Goal: Navigation & Orientation: Find specific page/section

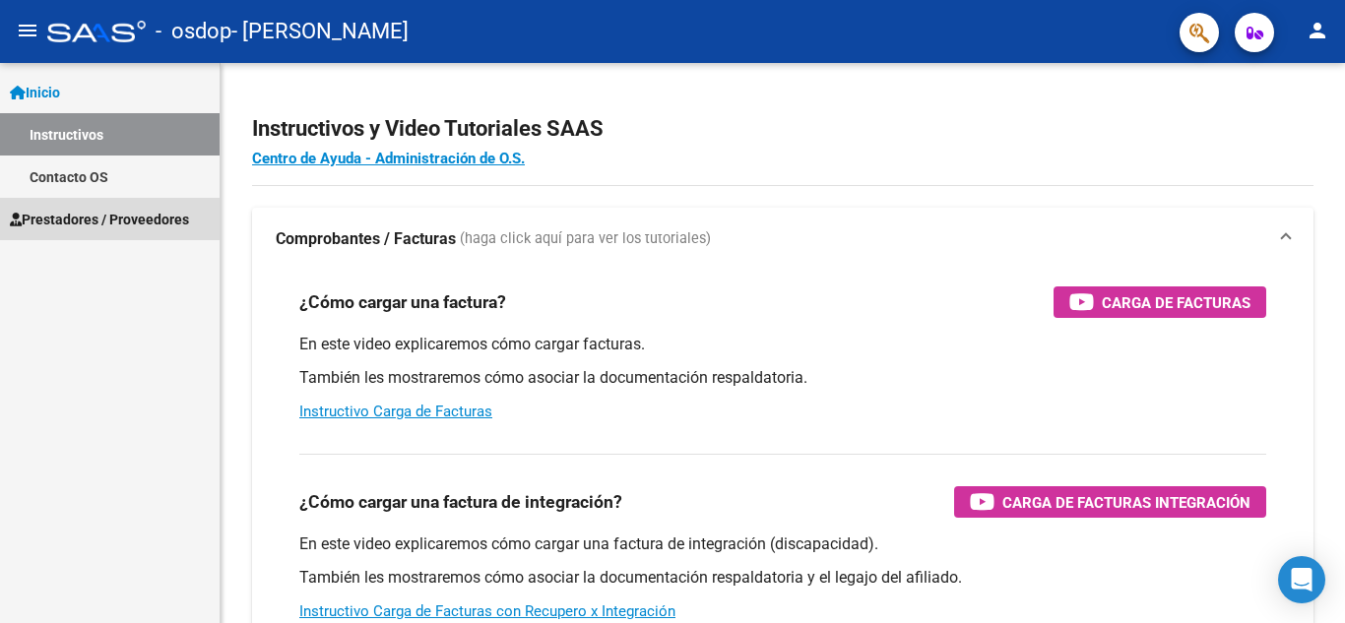
click at [87, 210] on span "Prestadores / Proveedores" at bounding box center [99, 220] width 179 height 22
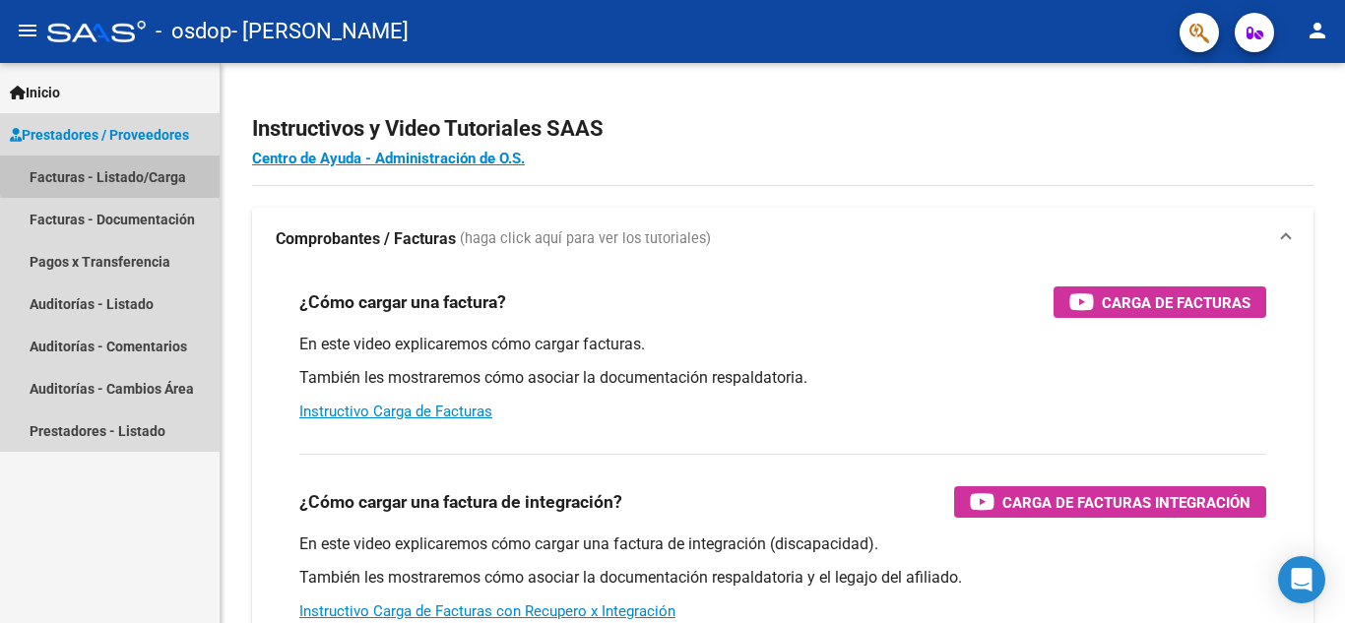
click at [153, 170] on link "Facturas - Listado/Carga" at bounding box center [110, 177] width 220 height 42
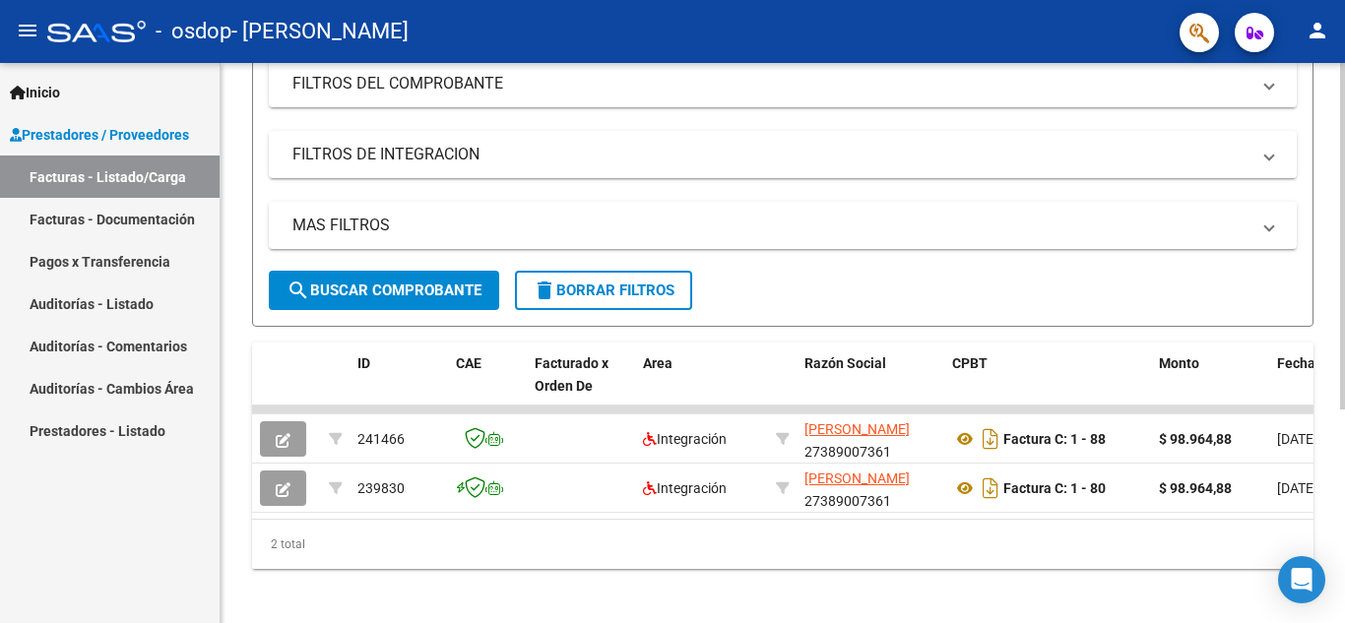
scroll to position [345, 0]
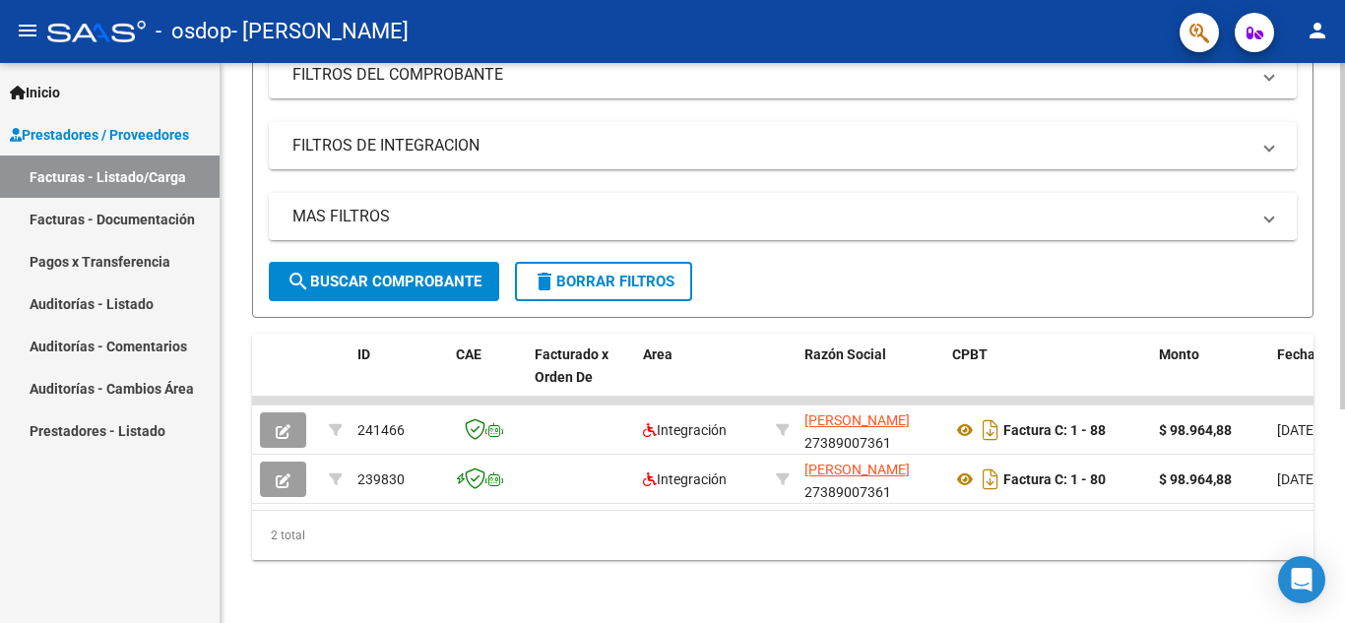
click at [1344, 465] on div at bounding box center [1342, 450] width 5 height 347
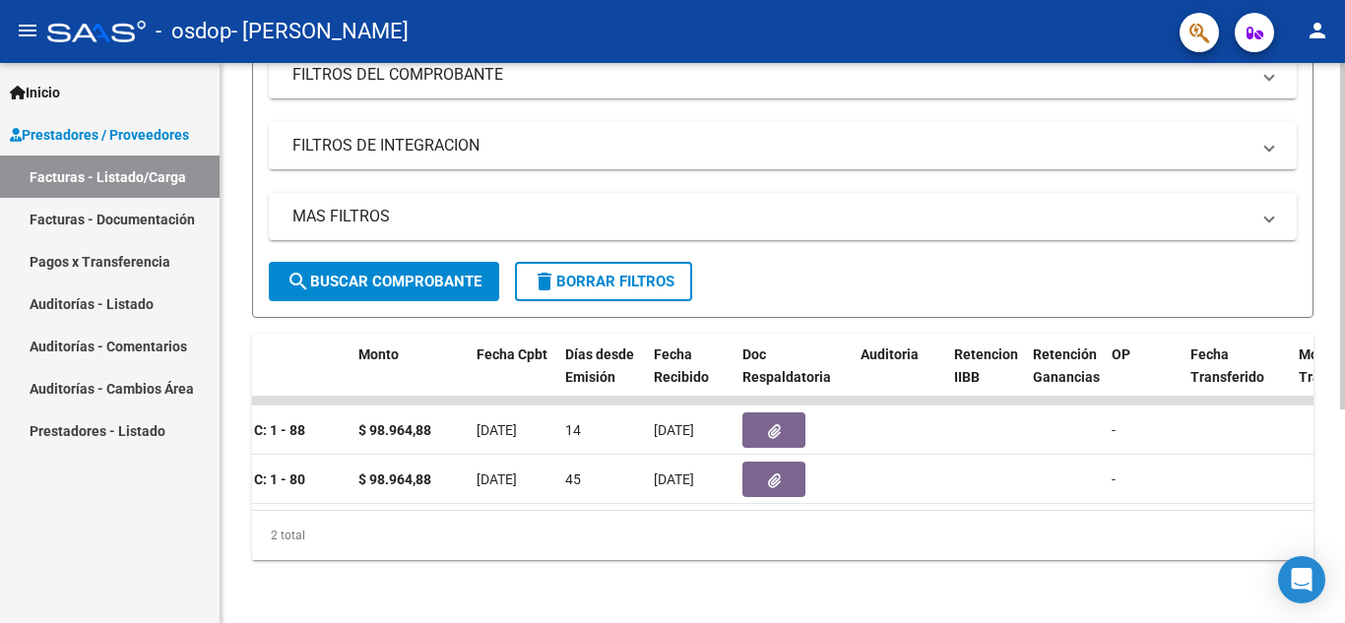
scroll to position [0, 0]
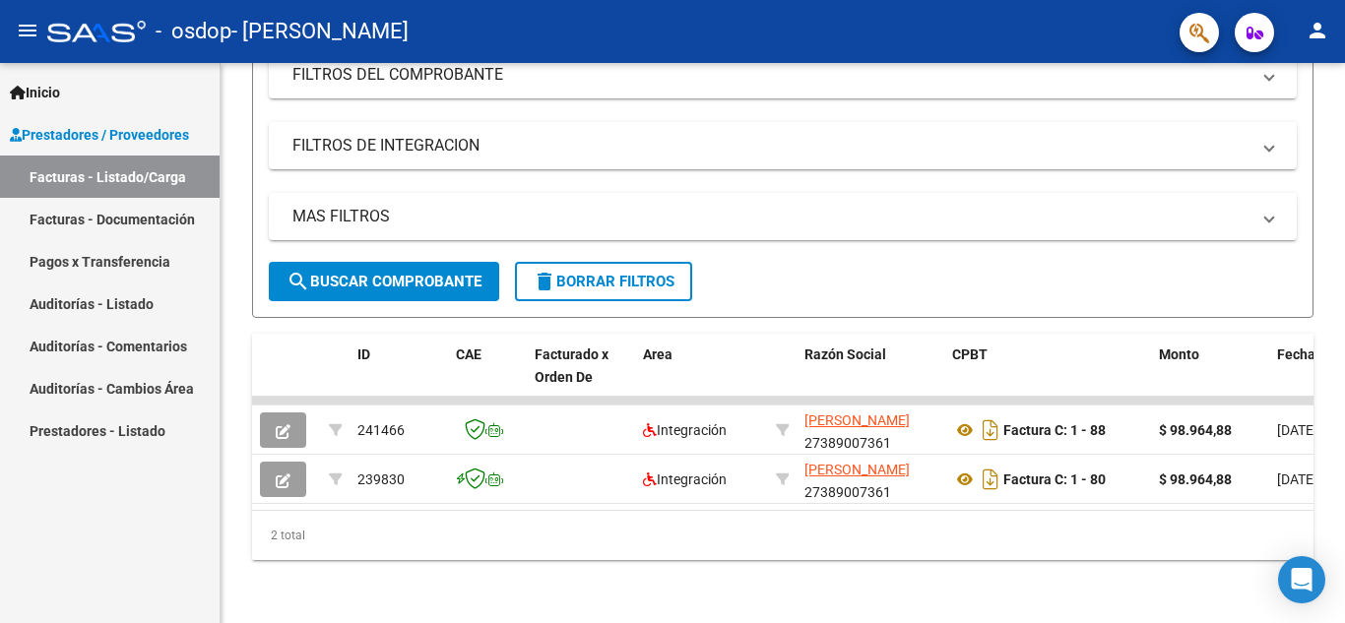
click at [155, 217] on link "Facturas - Documentación" at bounding box center [110, 219] width 220 height 42
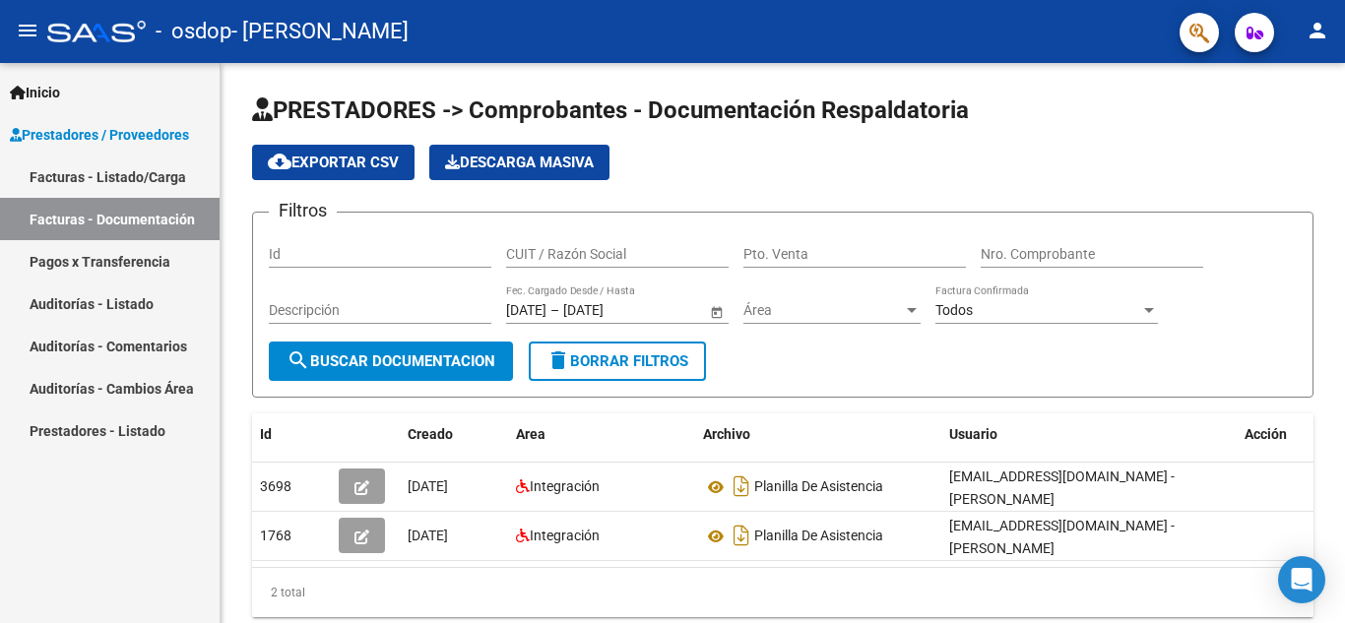
click at [157, 263] on link "Pagos x Transferencia" at bounding box center [110, 261] width 220 height 42
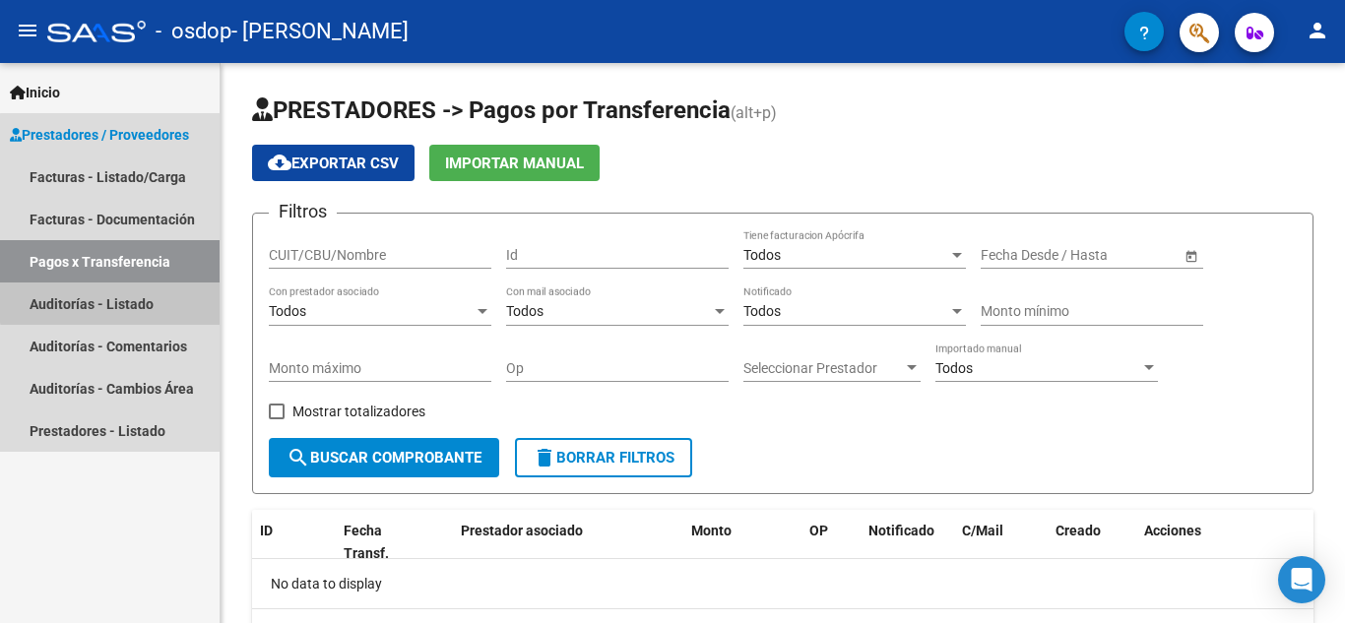
click at [148, 299] on link "Auditorías - Listado" at bounding box center [110, 304] width 220 height 42
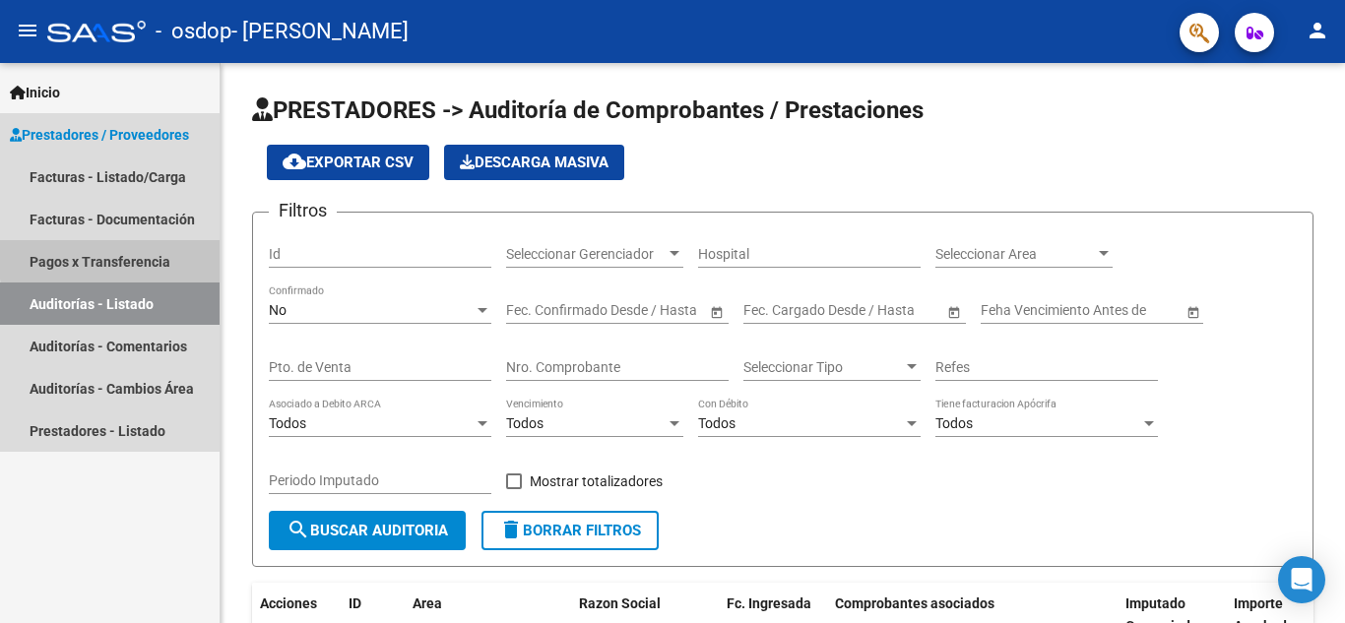
click at [133, 257] on link "Pagos x Transferencia" at bounding box center [110, 261] width 220 height 42
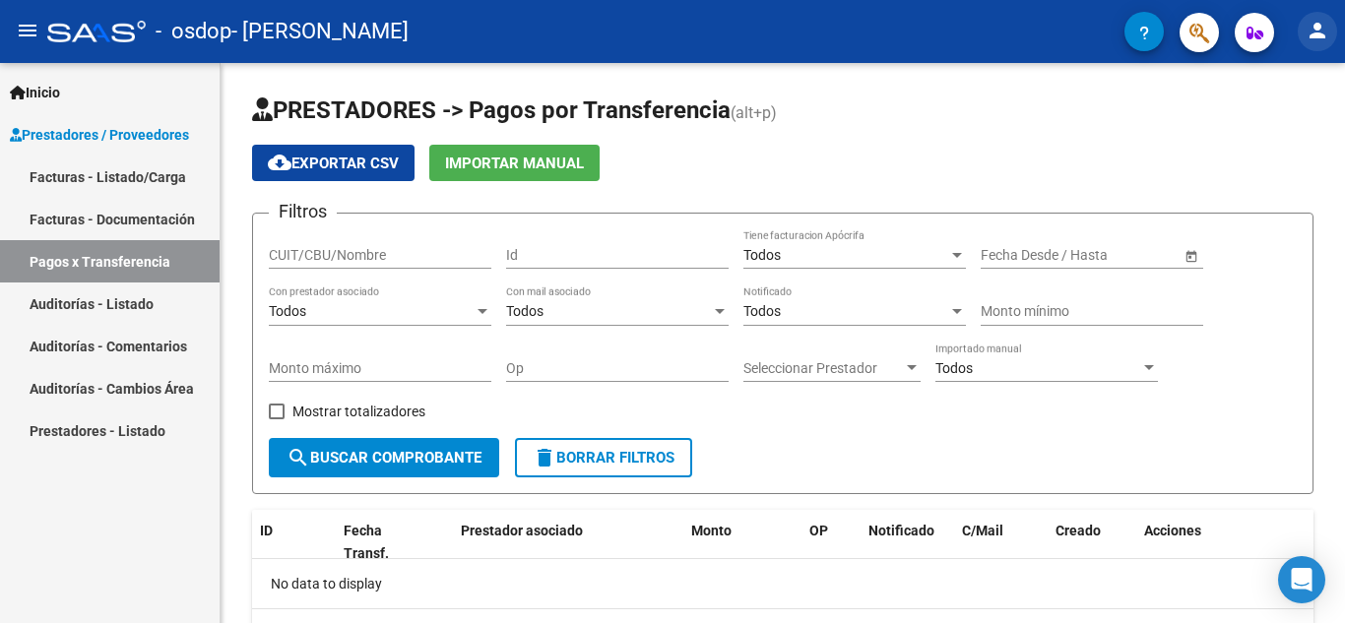
click at [1311, 37] on mat-icon "person" at bounding box center [1317, 31] width 24 height 24
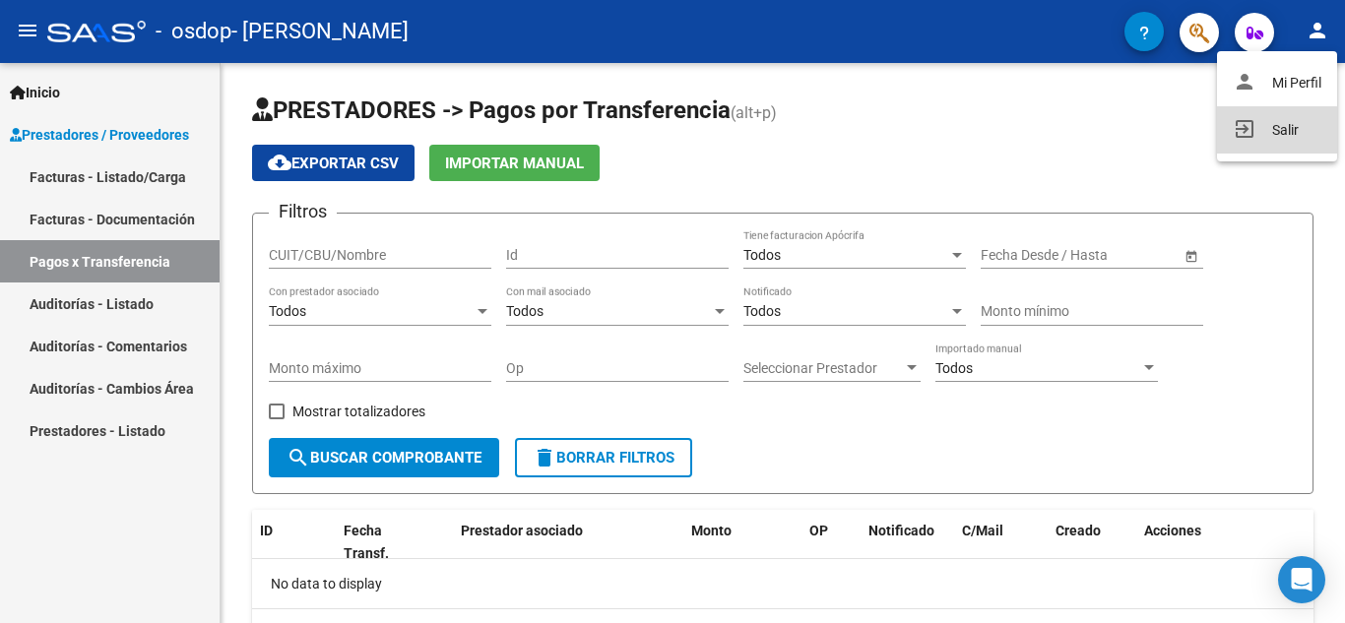
click at [1280, 128] on button "exit_to_app Salir" at bounding box center [1277, 129] width 120 height 47
